Goal: Check status

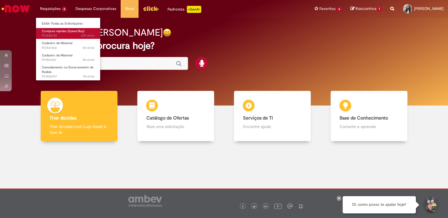
click at [61, 35] on span "23h atrás 23 horas atrás R13582138" at bounding box center [68, 35] width 53 height 5
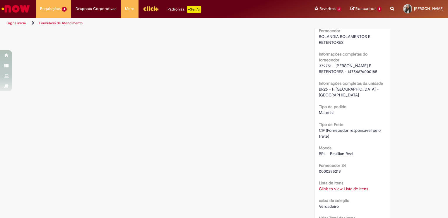
scroll to position [633, 0]
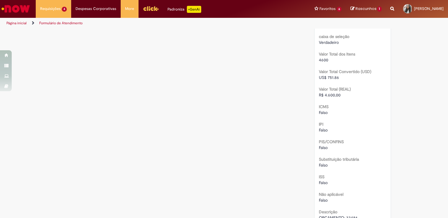
click at [352, 28] on link "Click to view Lista de Itens" at bounding box center [343, 24] width 49 height 5
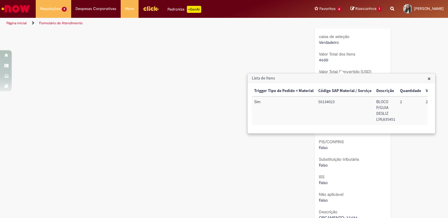
scroll to position [0, 239]
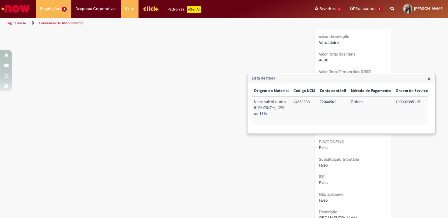
click at [430, 77] on span "×" at bounding box center [429, 79] width 3 height 8
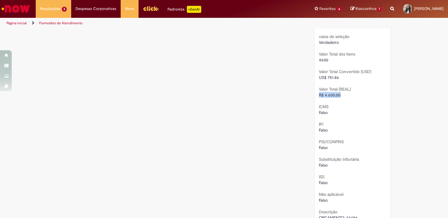
drag, startPoint x: 339, startPoint y: 136, endPoint x: 314, endPoint y: 138, distance: 25.3
copy span "R$ 4.600,00"
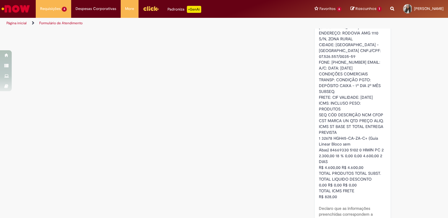
scroll to position [1029, 0]
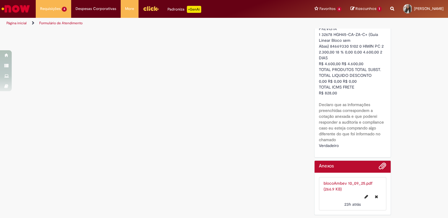
click at [328, 185] on link "blocoAmbev 10_09_25.pdf (266.9 KB)" at bounding box center [348, 186] width 49 height 11
